Goal: Contribute content: Contribute content

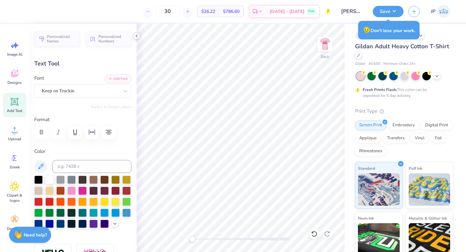
click at [138, 36] on icon at bounding box center [136, 35] width 5 height 5
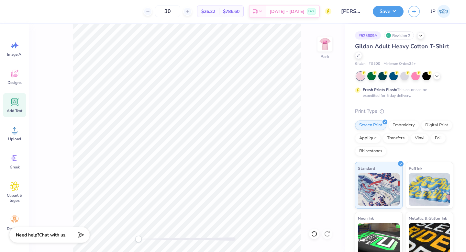
scroll to position [0, 1]
type textarea "Support. Love. Care"
click at [18, 106] on div "Add Text" at bounding box center [14, 105] width 23 height 24
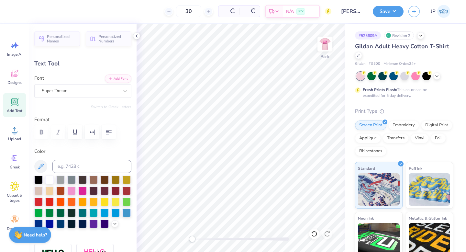
type input "6.00"
type input "1.74"
type input "12.38"
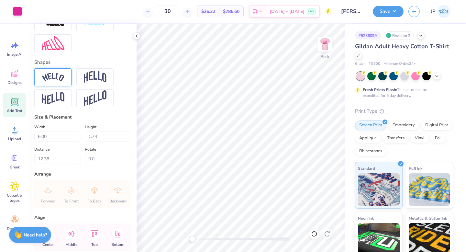
scroll to position [249, 0]
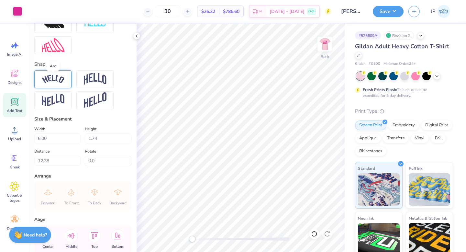
click at [62, 82] on img at bounding box center [53, 79] width 23 height 9
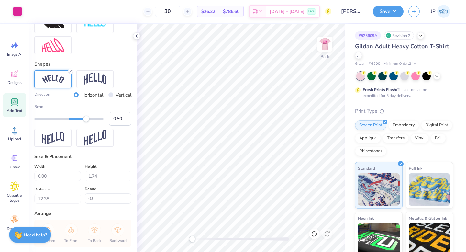
type input "5.76"
type input "0.59"
type input "3.72"
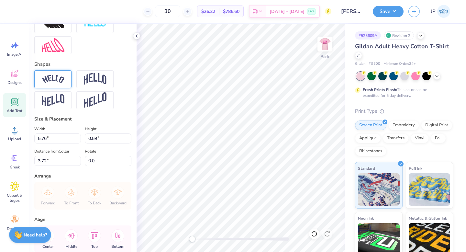
click at [61, 82] on img at bounding box center [53, 79] width 23 height 9
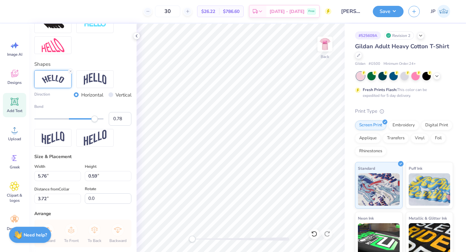
type input "0.79"
drag, startPoint x: 88, startPoint y: 121, endPoint x: 96, endPoint y: 121, distance: 8.8
click at [96, 121] on div "Accessibility label" at bounding box center [96, 118] width 6 height 6
type input "4.95"
type input "1.84"
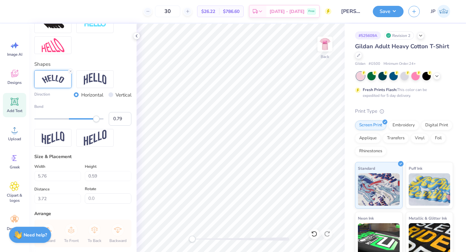
type input "3.41"
type textarea "Support. Love. Care."
type input "5.01"
type input "1.89"
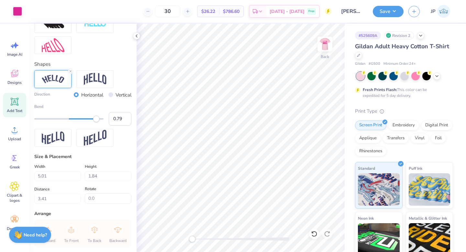
type input "3.38"
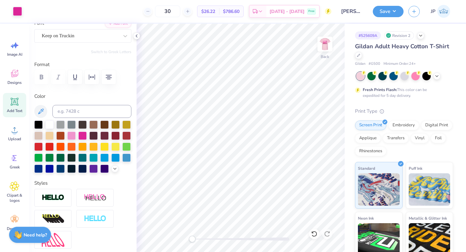
scroll to position [0, 0]
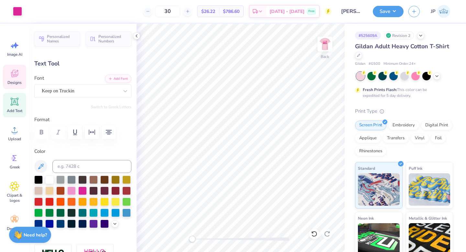
click at [18, 71] on icon at bounding box center [15, 74] width 10 height 10
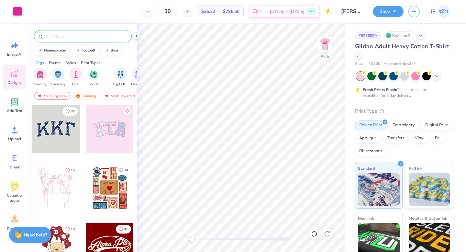
click at [77, 37] on input "text" at bounding box center [86, 36] width 83 height 6
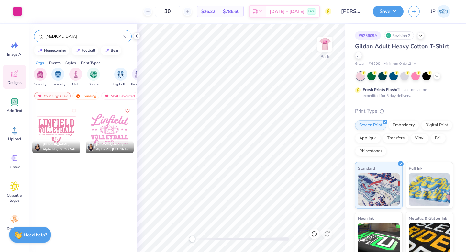
type input "[MEDICAL_DATA]"
click at [32, 138] on div at bounding box center [8, 129] width 48 height 48
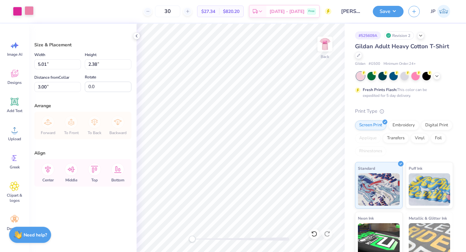
click at [30, 9] on div at bounding box center [29, 10] width 9 height 9
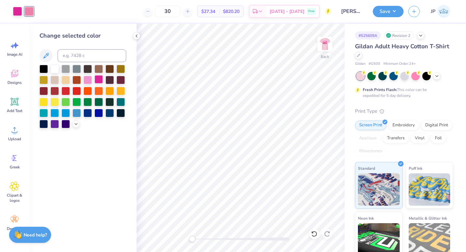
click at [99, 80] on div at bounding box center [98, 79] width 8 height 8
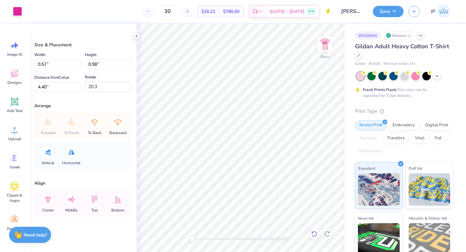
click at [313, 232] on icon at bounding box center [314, 233] width 6 height 6
type input "0.0"
type input "0.55"
type input "0.96"
type input "5.12"
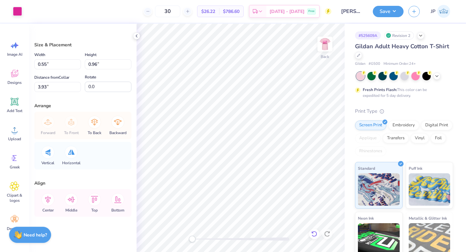
type input "21.7"
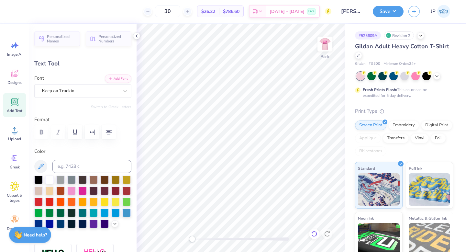
type input "3.79"
type input "1.43"
type input "3.46"
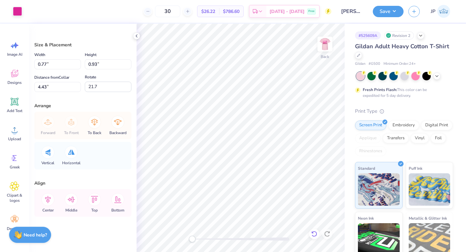
type input "37.6"
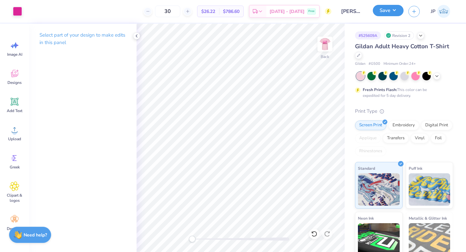
click at [376, 13] on button "Save" at bounding box center [388, 10] width 31 height 11
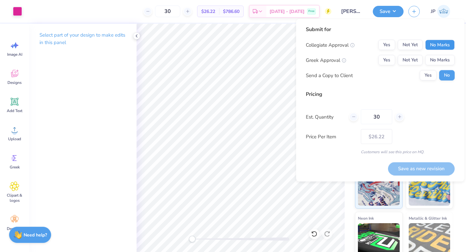
click at [431, 43] on button "No Marks" at bounding box center [439, 45] width 29 height 10
click at [432, 64] on button "No Marks" at bounding box center [439, 60] width 29 height 10
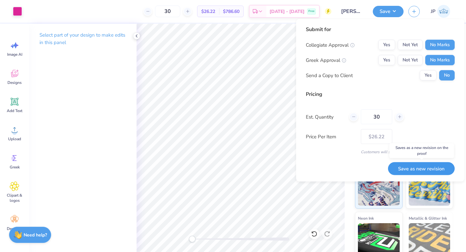
click at [415, 170] on button "Save as new revision" at bounding box center [421, 168] width 67 height 13
type input "$26.22"
